Goal: Transaction & Acquisition: Download file/media

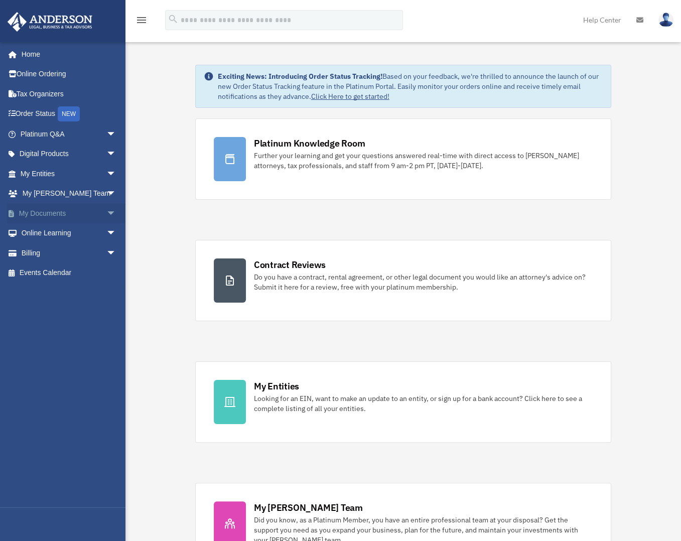
click at [68, 211] on link "My Documents arrow_drop_down" at bounding box center [69, 213] width 124 height 20
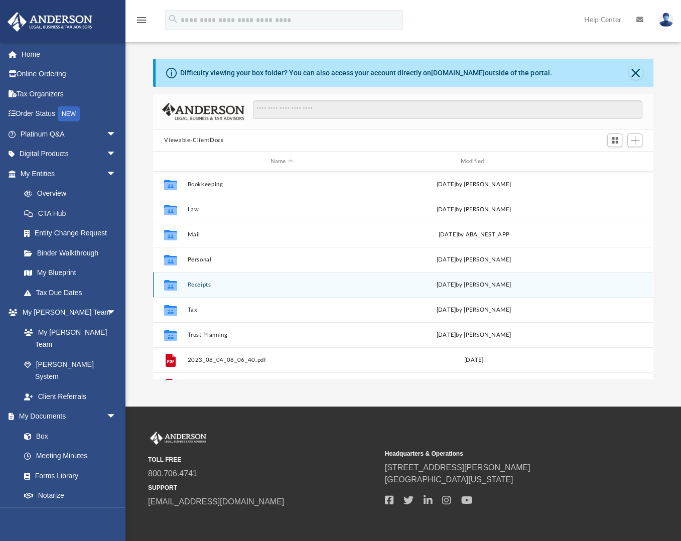
scroll to position [222, 494]
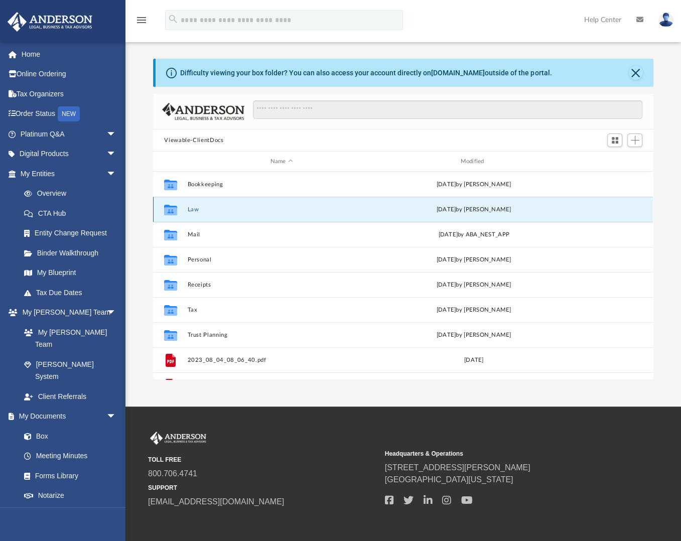
click at [199, 209] on button "Law" at bounding box center [282, 209] width 188 height 7
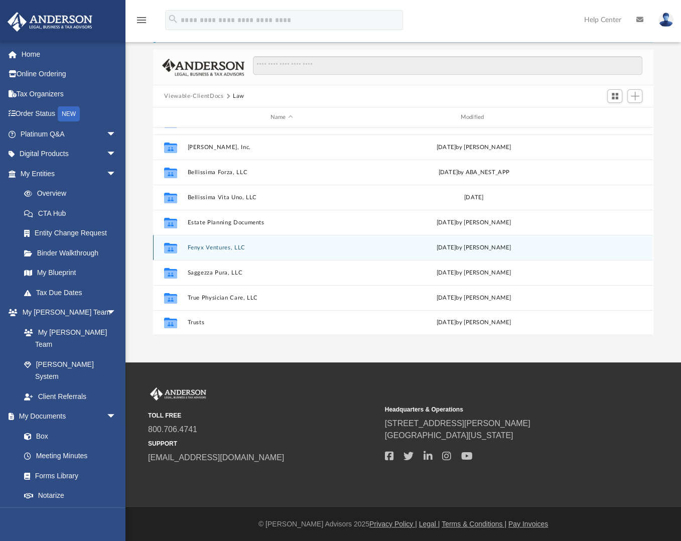
scroll to position [45, 0]
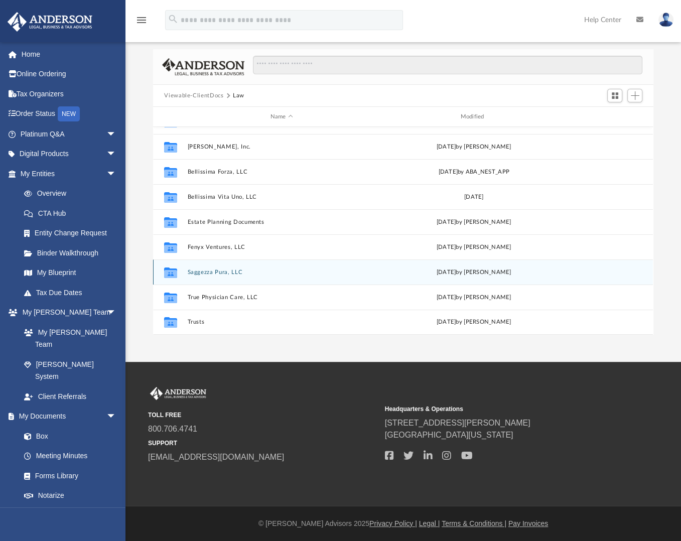
click at [206, 270] on button "Saggezza Pura, LLC" at bounding box center [282, 272] width 188 height 7
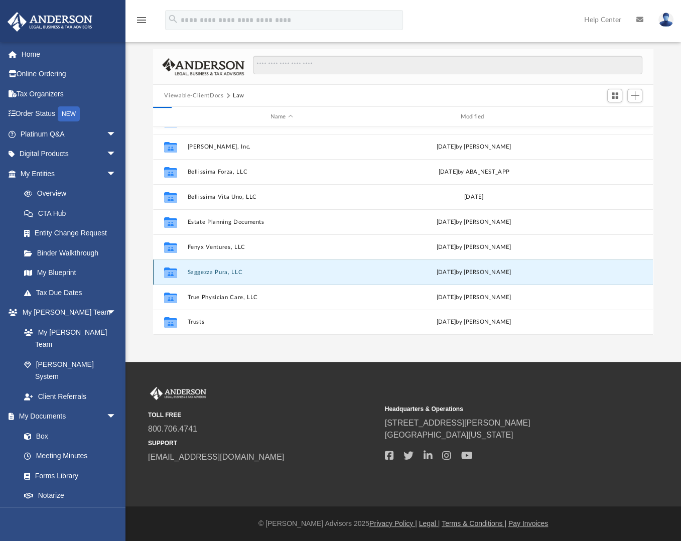
scroll to position [0, 0]
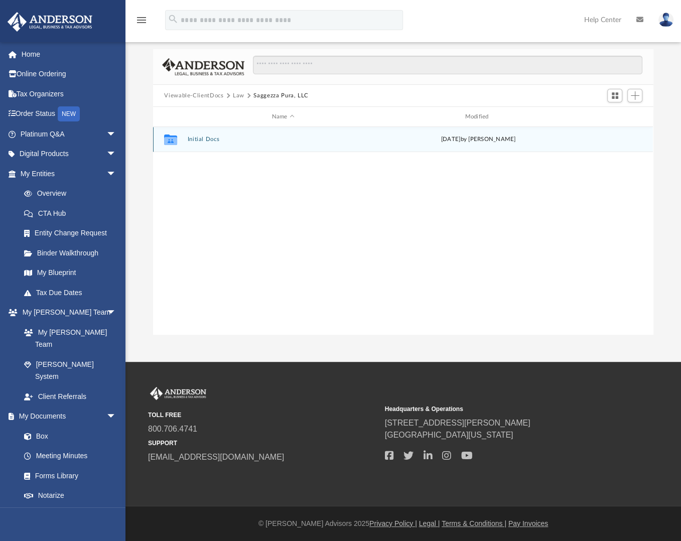
click at [199, 139] on button "Initial Docs" at bounding box center [283, 139] width 191 height 7
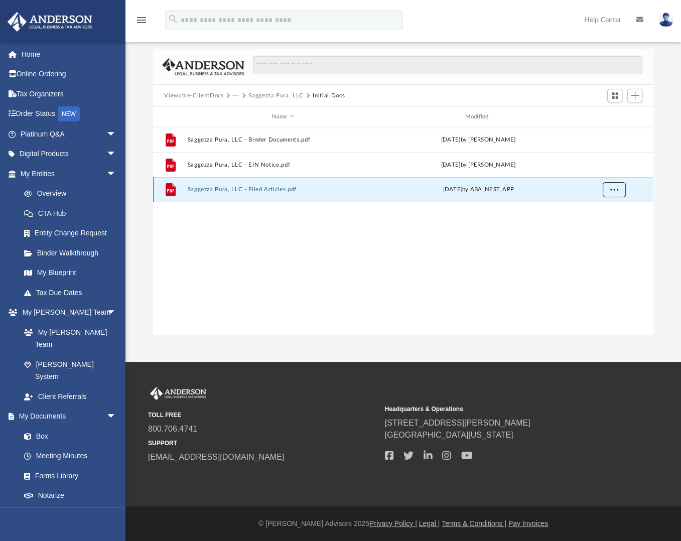
click at [613, 187] on span "More options" at bounding box center [614, 190] width 8 height 6
click at [608, 227] on li "Download" at bounding box center [604, 225] width 29 height 11
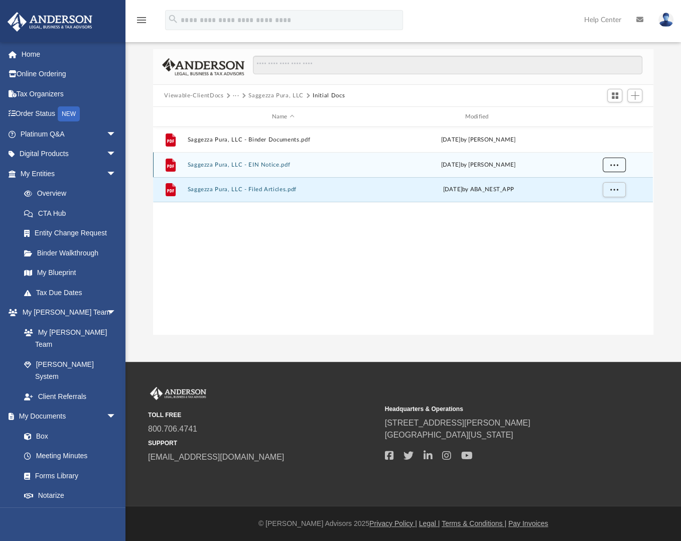
click at [614, 161] on button "More options" at bounding box center [613, 164] width 23 height 15
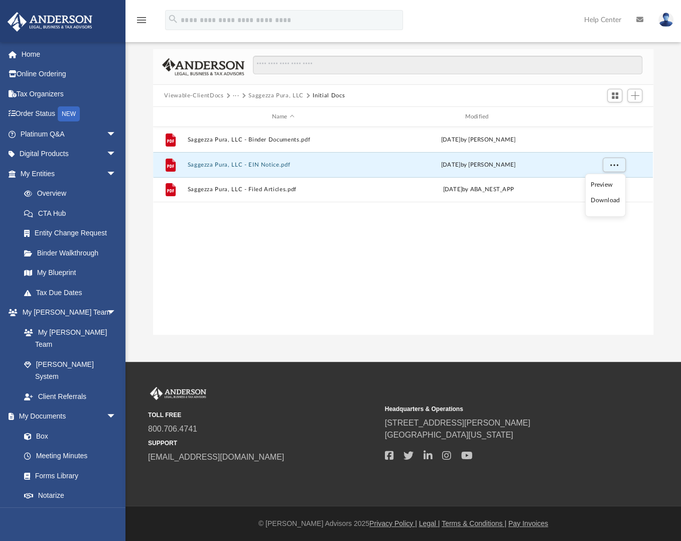
click at [605, 199] on li "Download" at bounding box center [604, 200] width 29 height 11
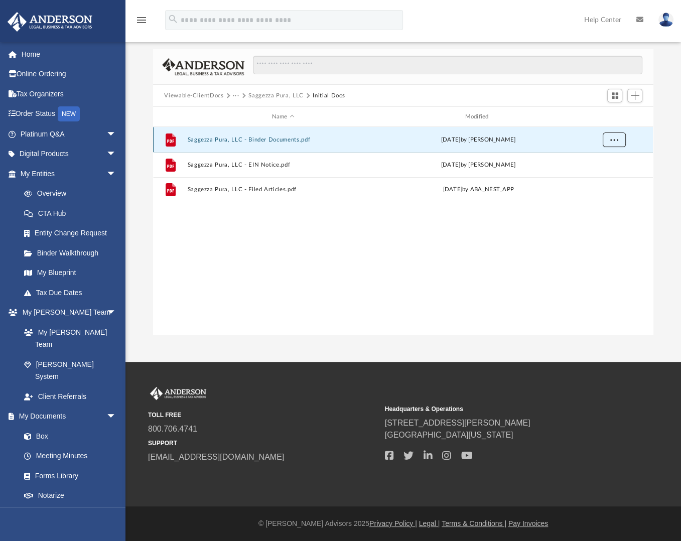
click at [614, 138] on span "More options" at bounding box center [614, 139] width 8 height 6
click at [606, 174] on li "Download" at bounding box center [604, 175] width 29 height 11
click at [228, 93] on span "Viewable-ClientDocs" at bounding box center [198, 95] width 69 height 9
click at [234, 94] on button "···" at bounding box center [236, 95] width 7 height 9
click at [243, 108] on li "Law" at bounding box center [244, 113] width 12 height 11
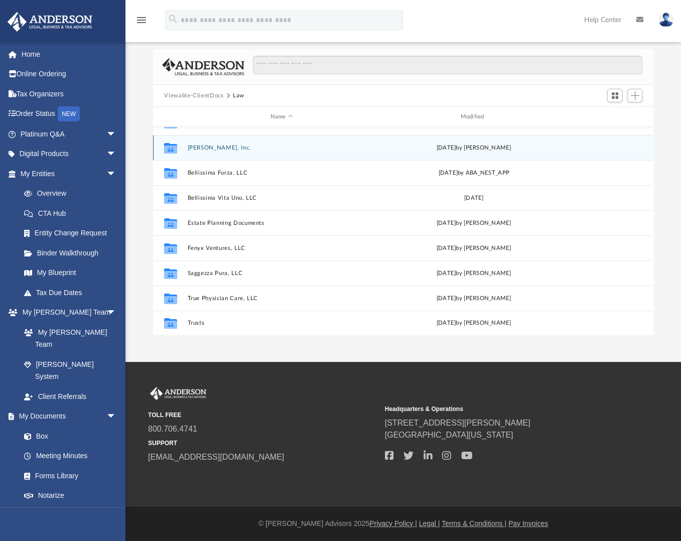
scroll to position [68, 0]
